Goal: Transaction & Acquisition: Purchase product/service

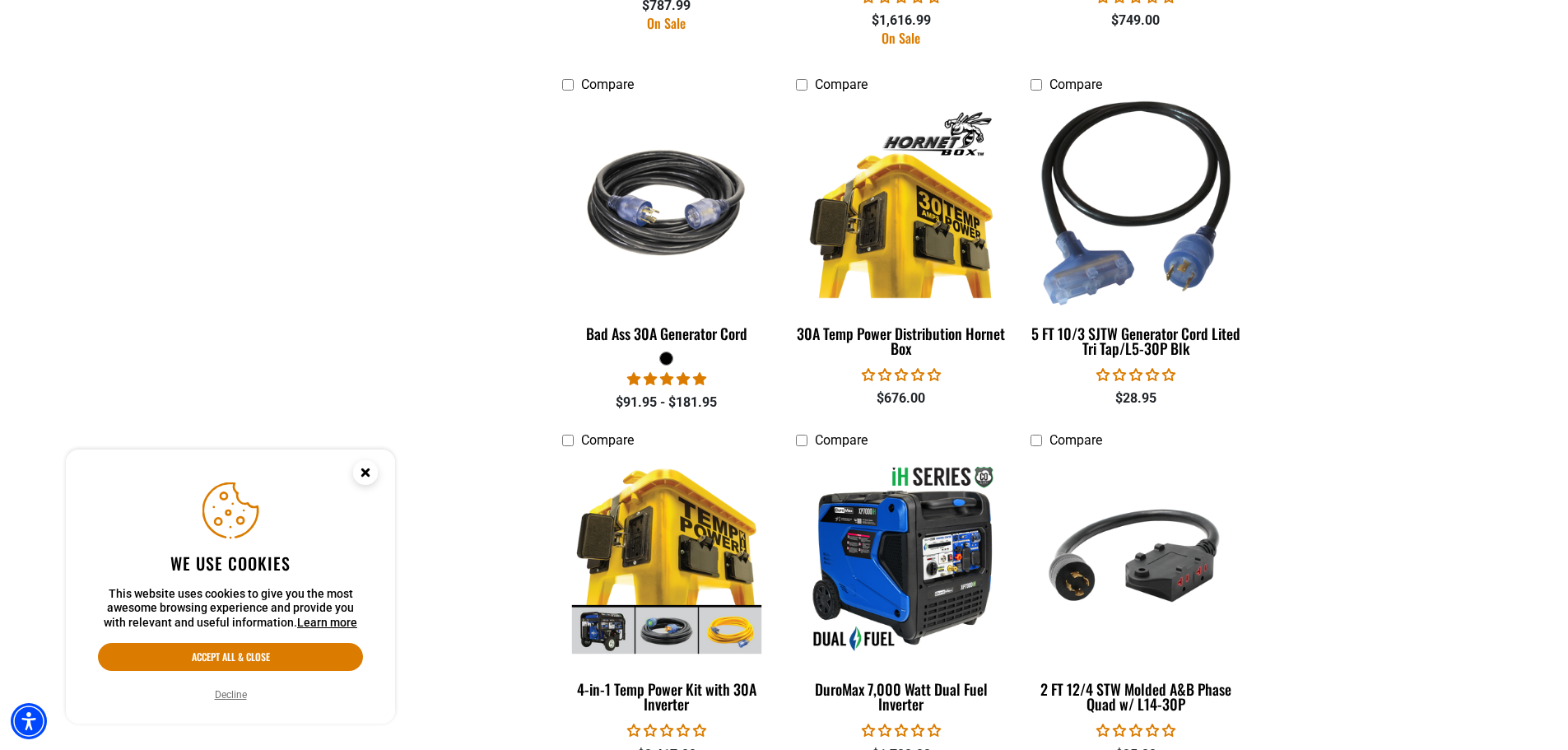
scroll to position [1646, 0]
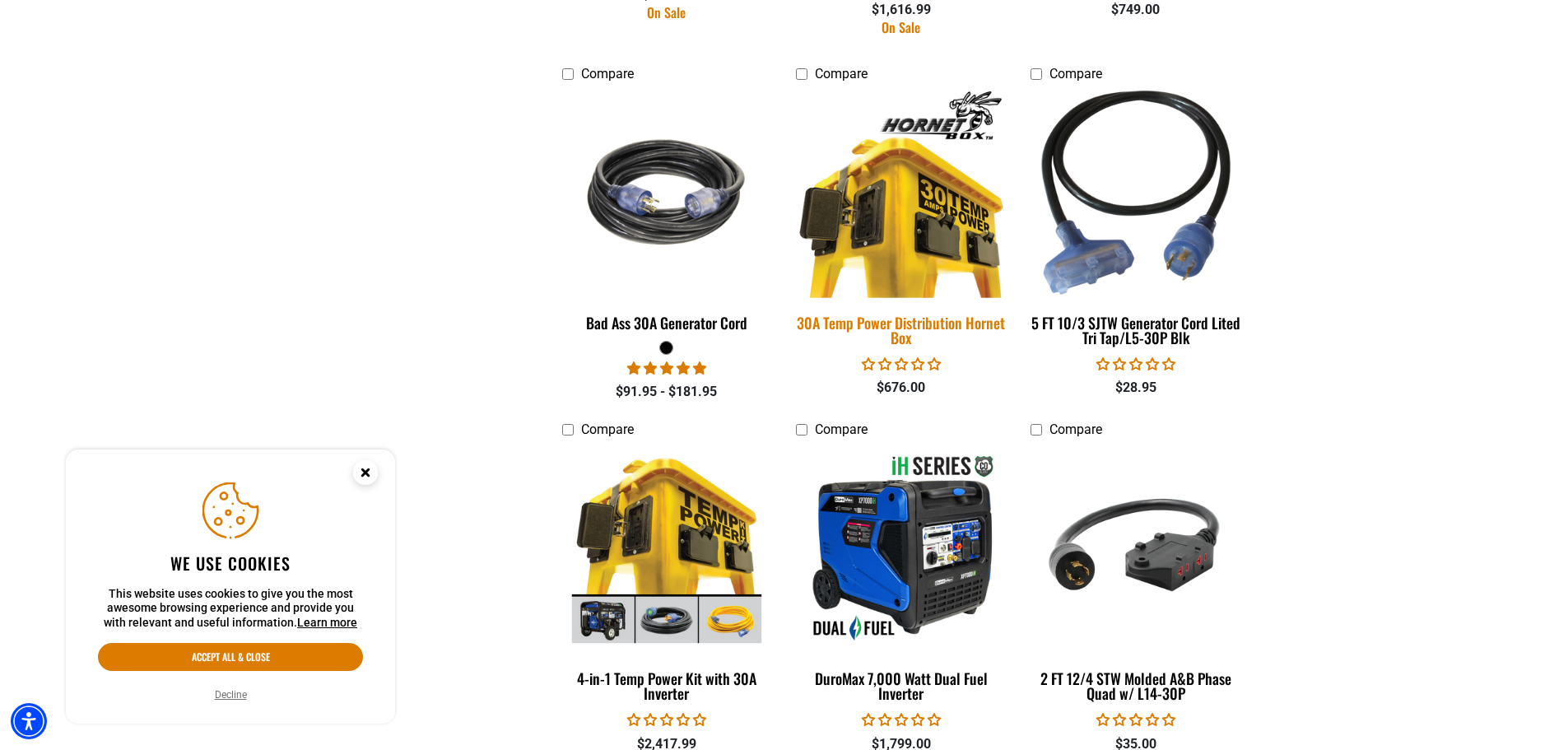
click at [910, 223] on img at bounding box center [902, 192] width 230 height 211
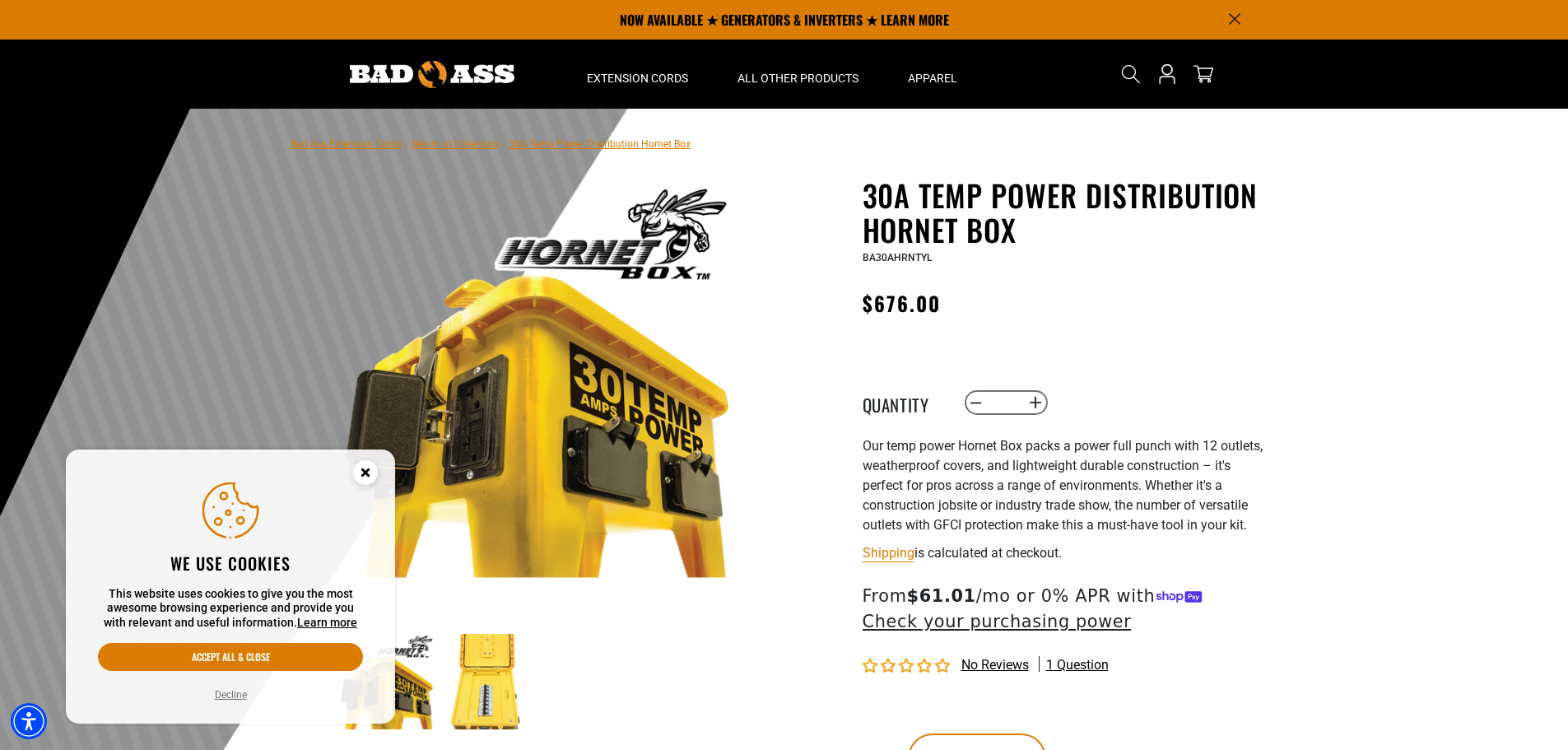
drag, startPoint x: 753, startPoint y: 13, endPoint x: 108, endPoint y: 86, distance: 649.1
click at [108, 86] on header "Home Extension Cords All Extension Cords General Purpose" at bounding box center [784, 74] width 1568 height 69
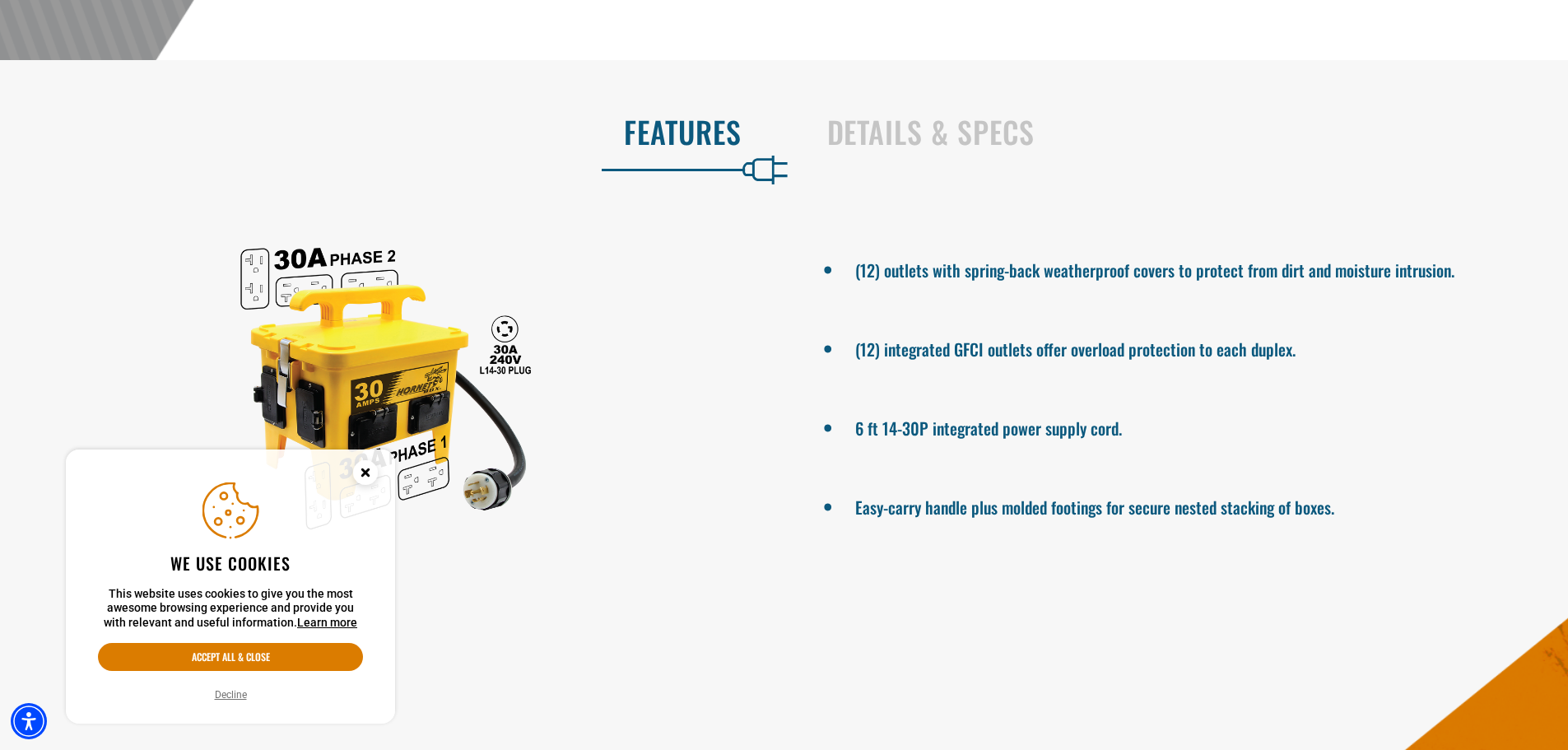
scroll to position [906, 0]
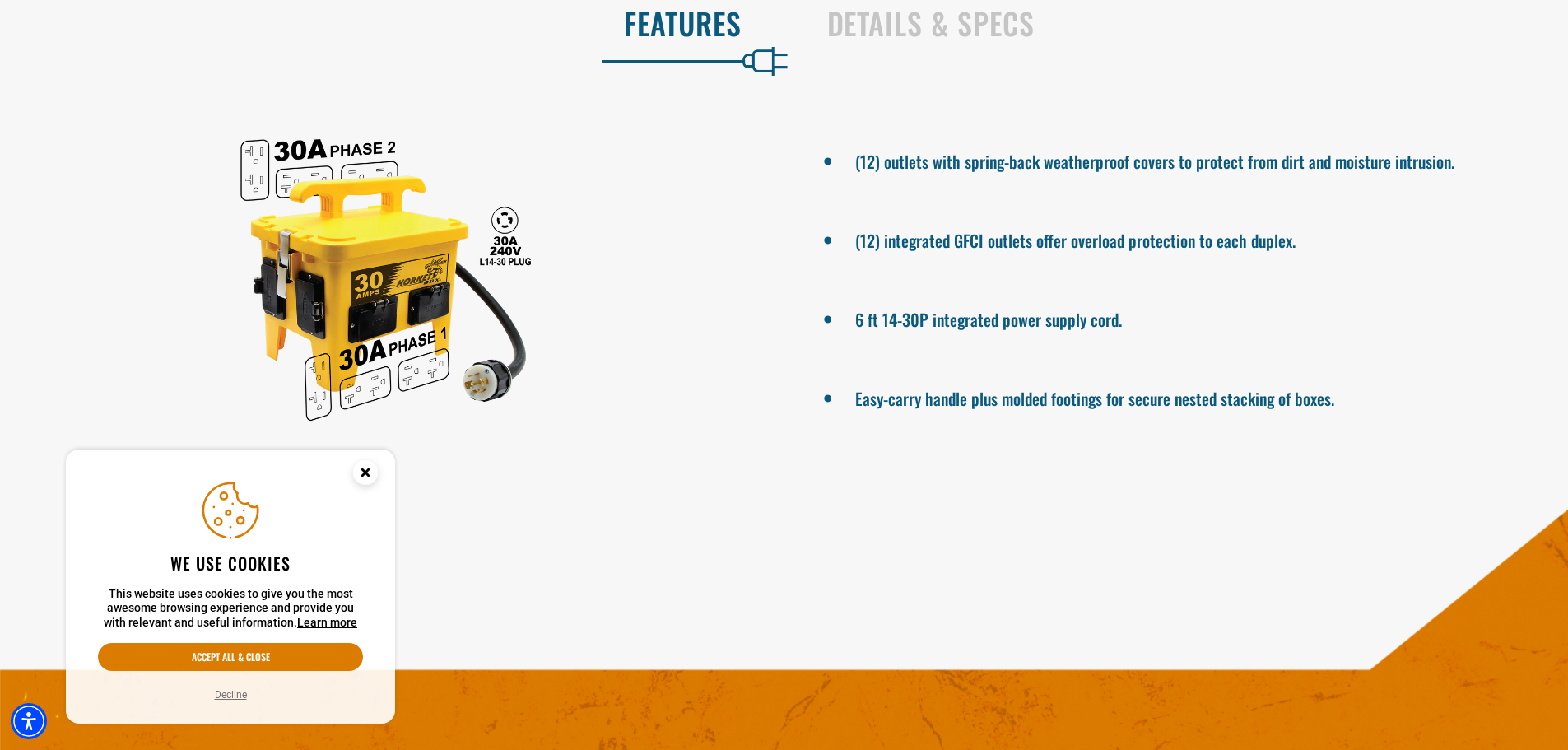
click at [370, 471] on circle "Close this option" at bounding box center [365, 472] width 25 height 25
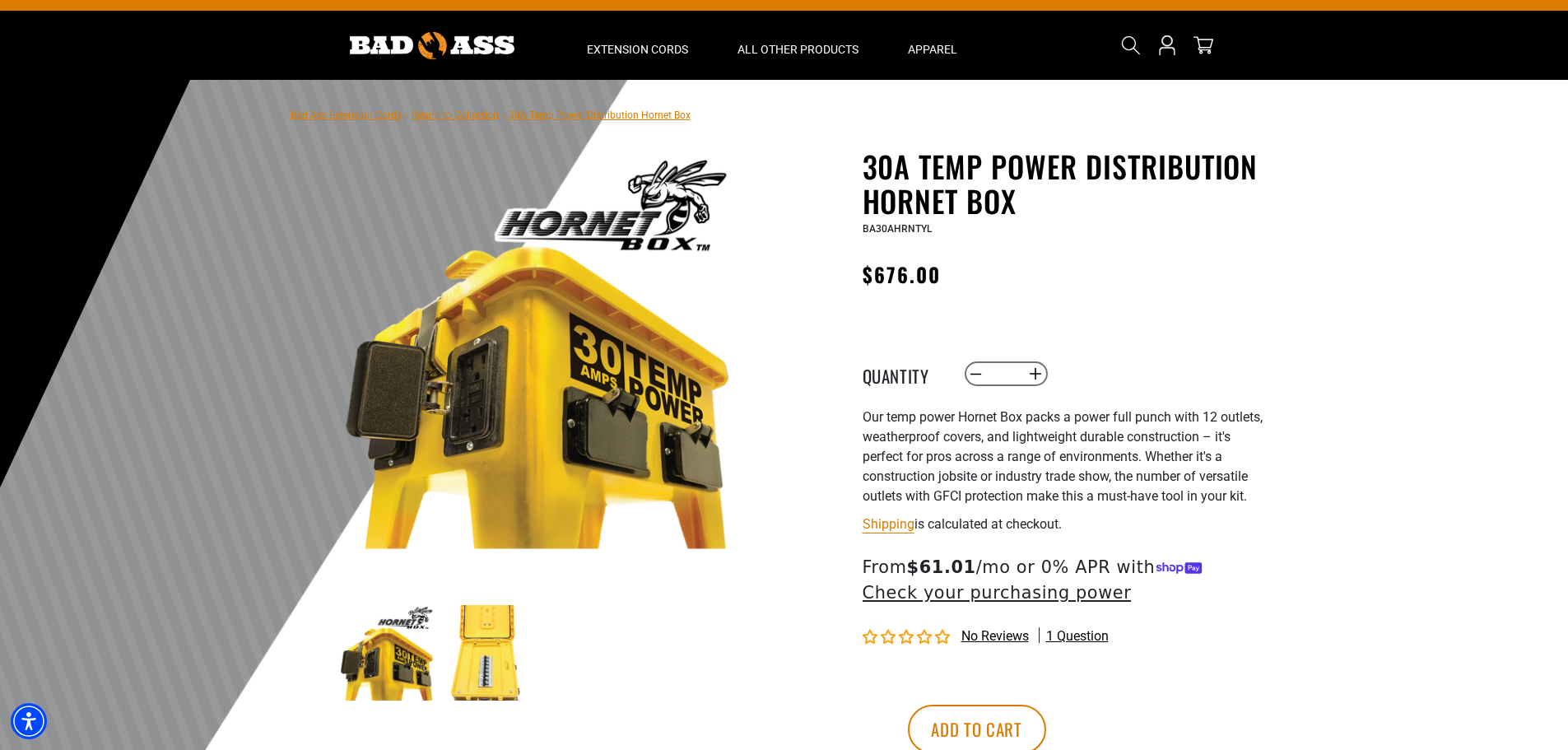
scroll to position [0, 0]
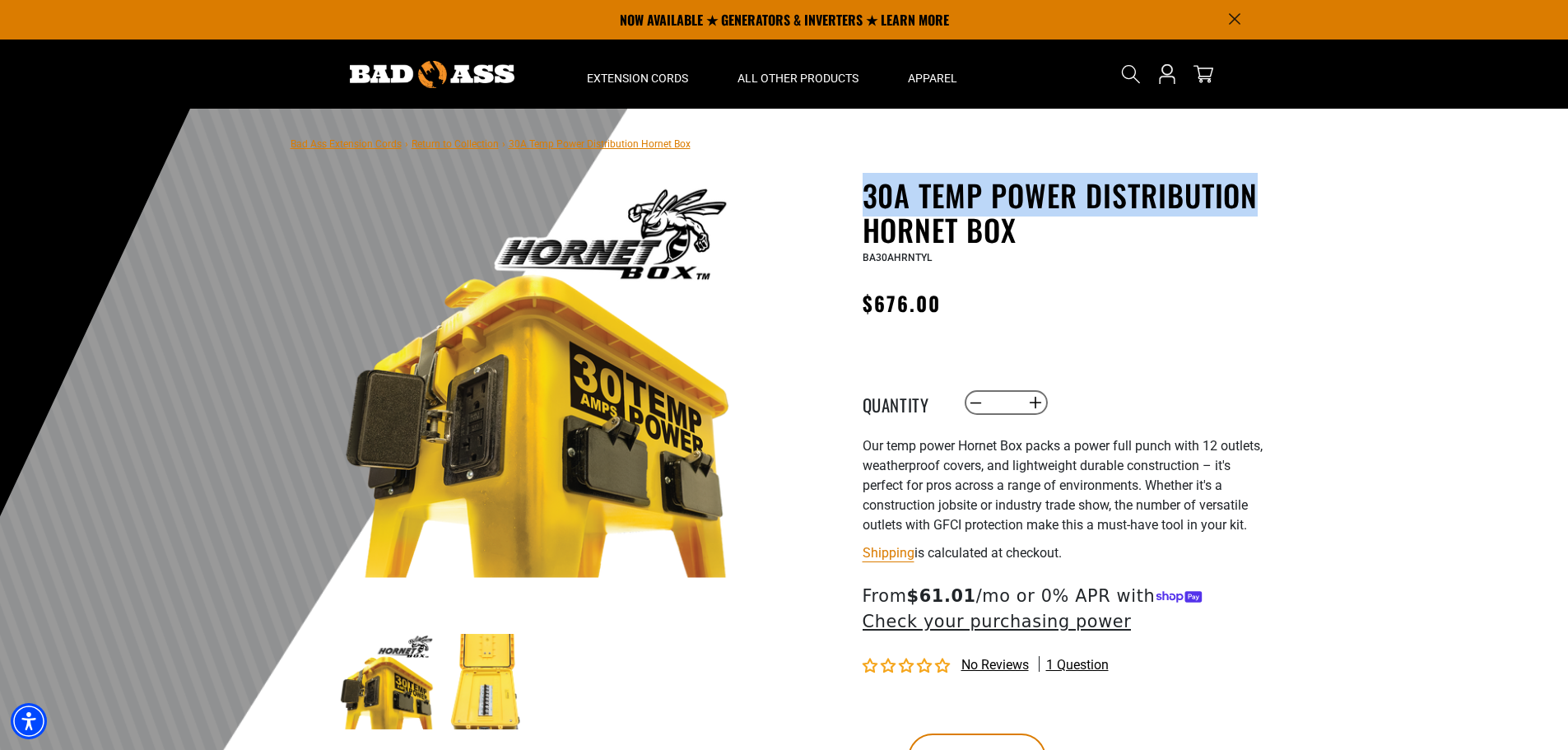
drag, startPoint x: 1256, startPoint y: 198, endPoint x: 864, endPoint y: 192, distance: 392.0
click at [864, 192] on h1 "30A Temp Power Distribution Hornet Box" at bounding box center [1064, 212] width 403 height 69
copy h1 "30A Temp Power Distribution"
